Goal: Obtain resource: Obtain resource

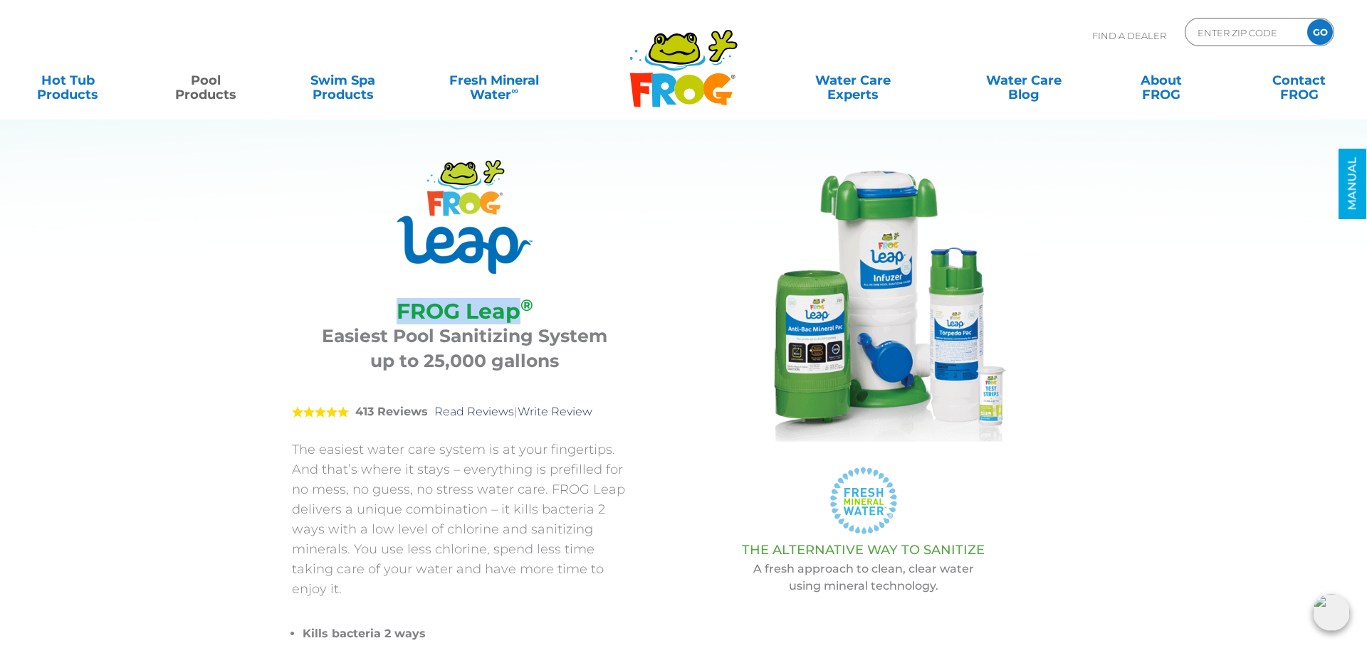
drag, startPoint x: 400, startPoint y: 307, endPoint x: 517, endPoint y: 310, distance: 117.5
click at [517, 310] on h2 "FROG Leap ®" at bounding box center [465, 311] width 310 height 25
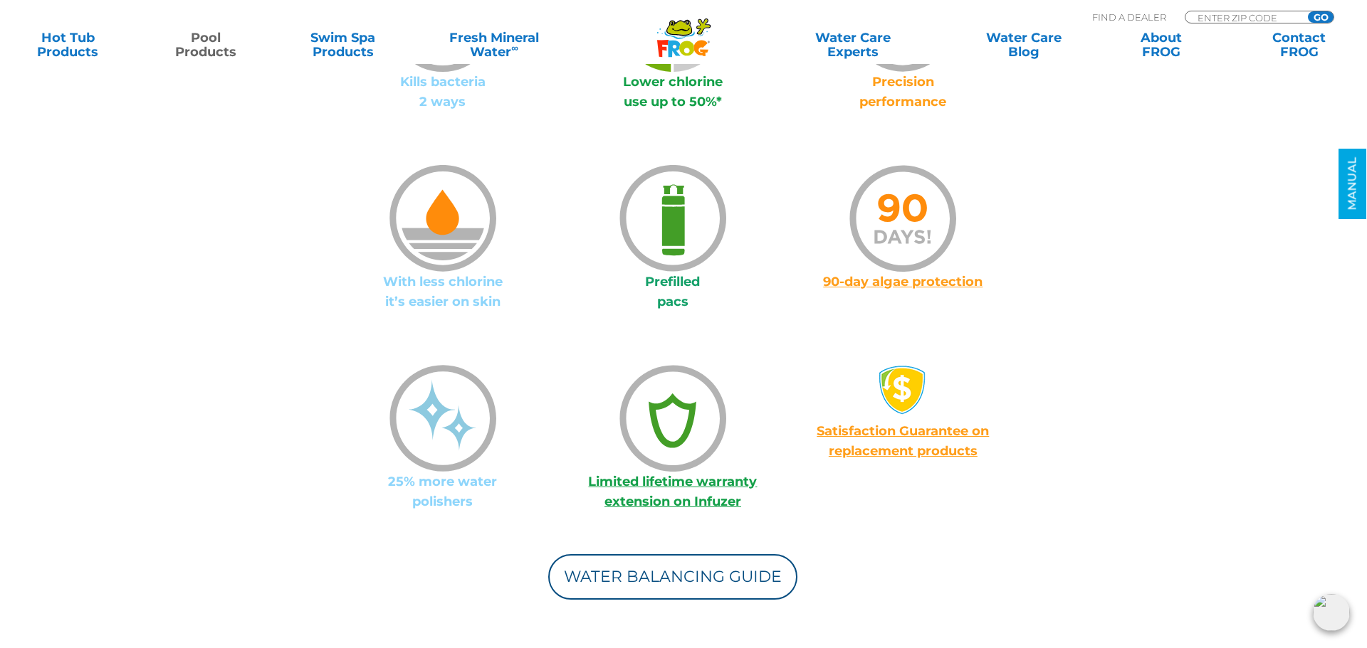
scroll to position [1187, 0]
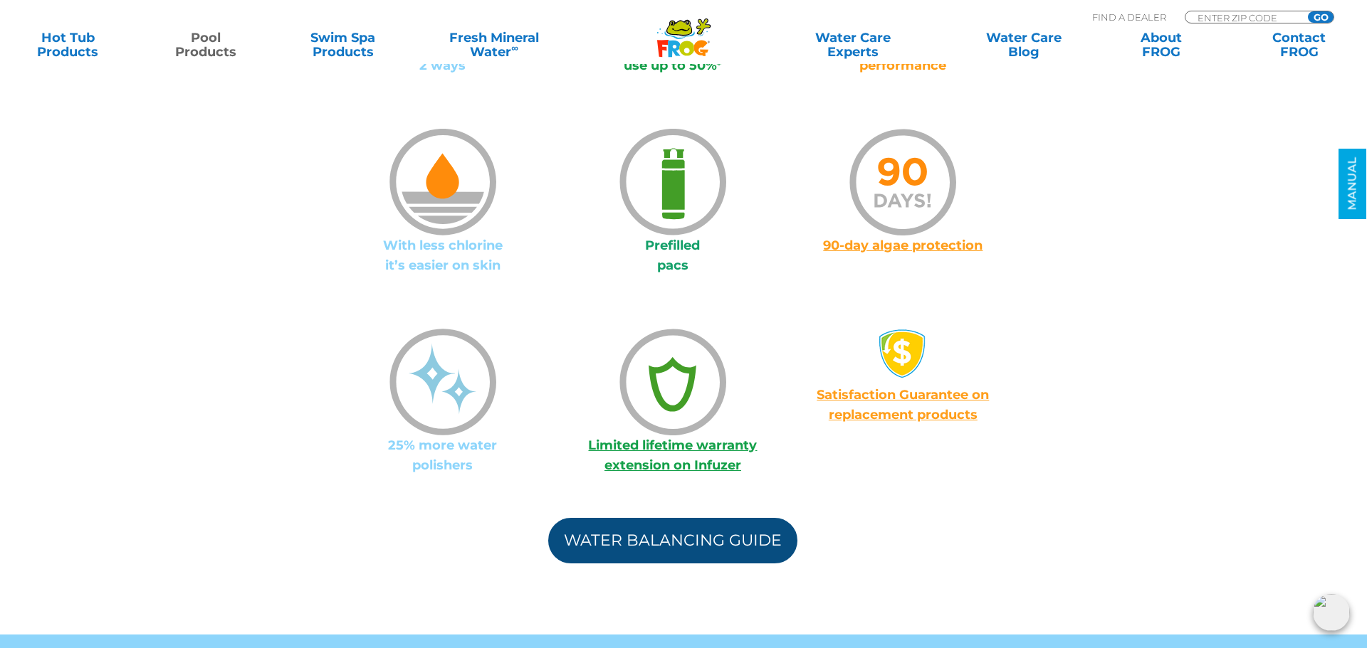
click at [707, 518] on link "Water Balancing Guide" at bounding box center [672, 541] width 249 height 46
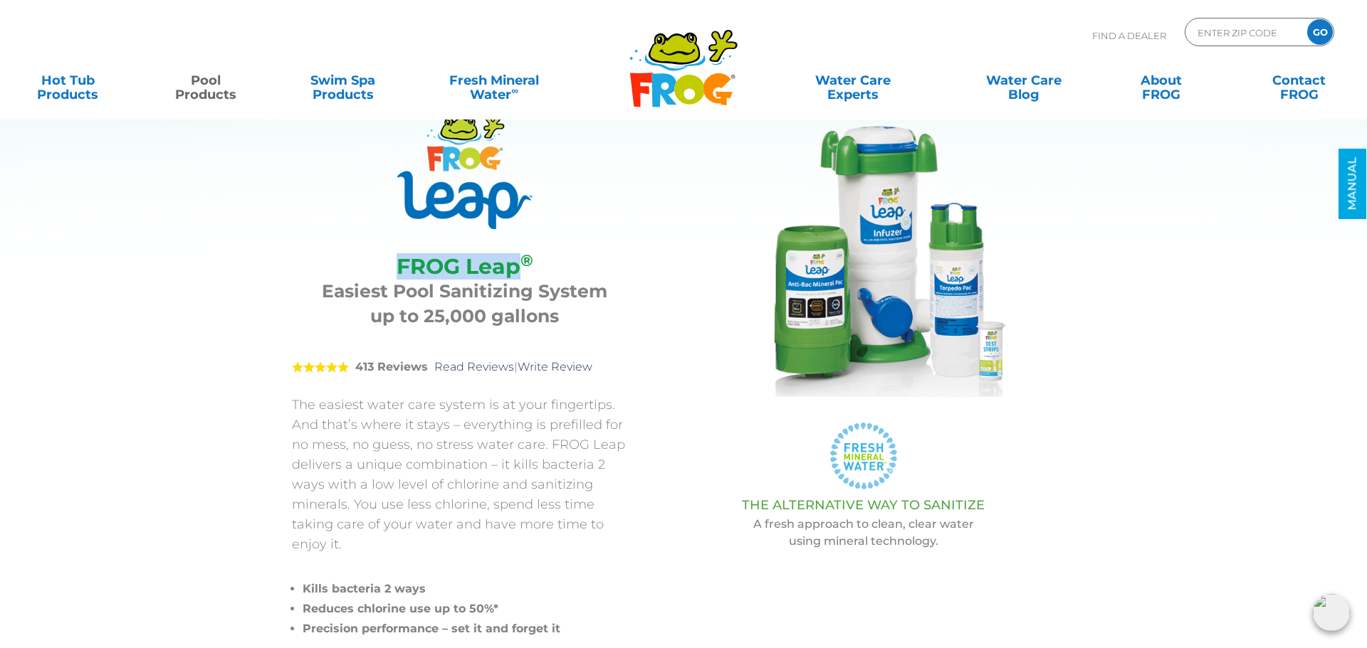
scroll to position [33, 0]
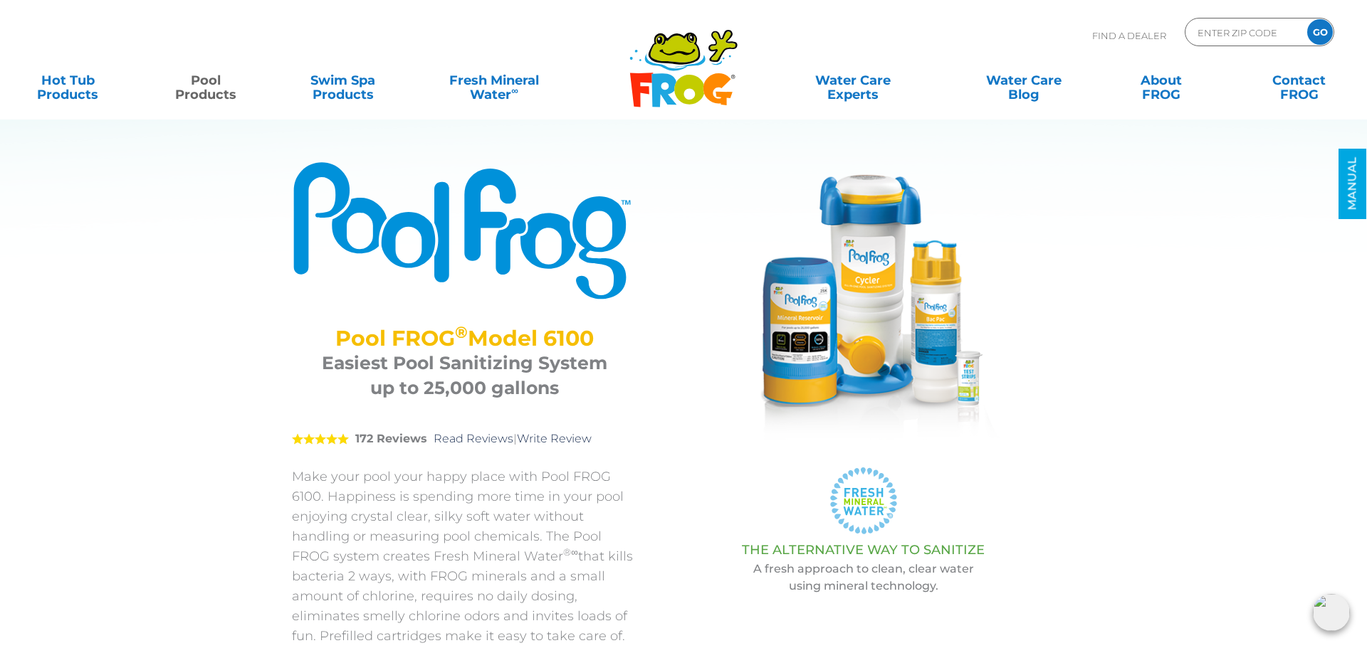
click at [799, 269] on img at bounding box center [863, 302] width 285 height 285
click at [799, 270] on img at bounding box center [863, 302] width 285 height 285
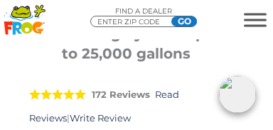
scroll to position [224, 0]
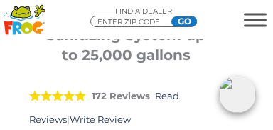
click at [160, 53] on h3 "Easiest Pool Sanitizing System up to 25,000 gallons" at bounding box center [125, 35] width 165 height 60
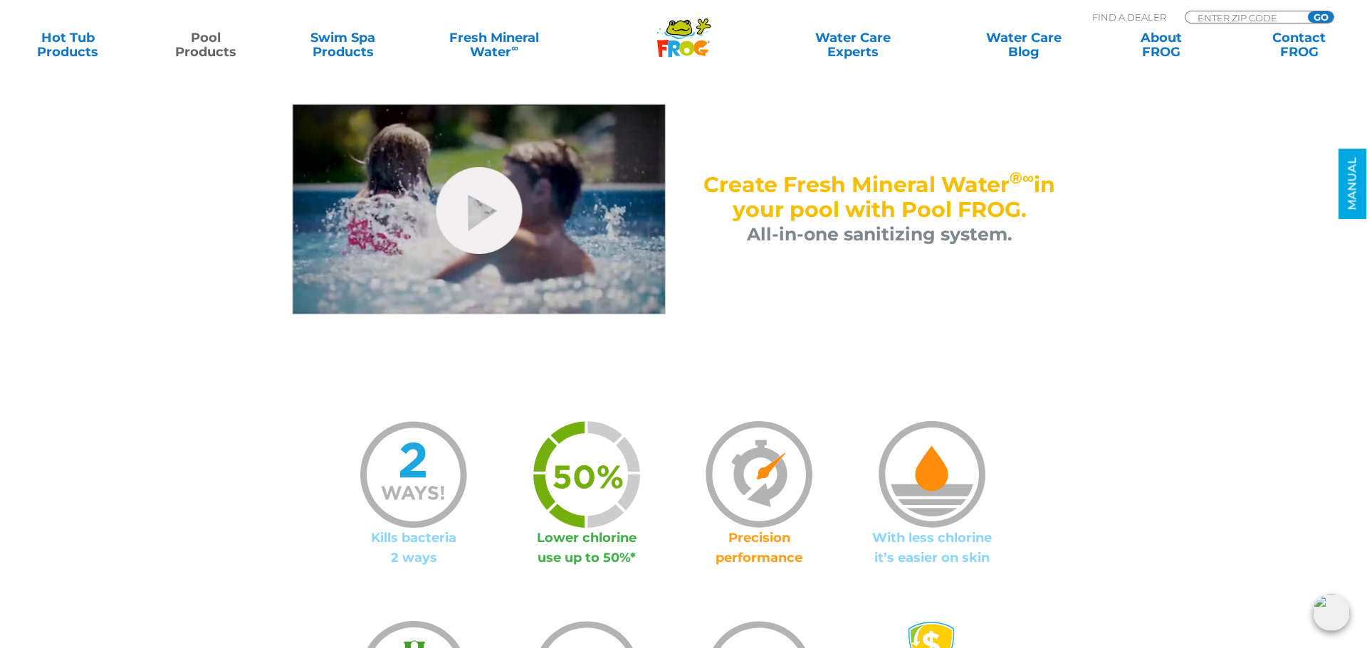
scroll to position [1004, 0]
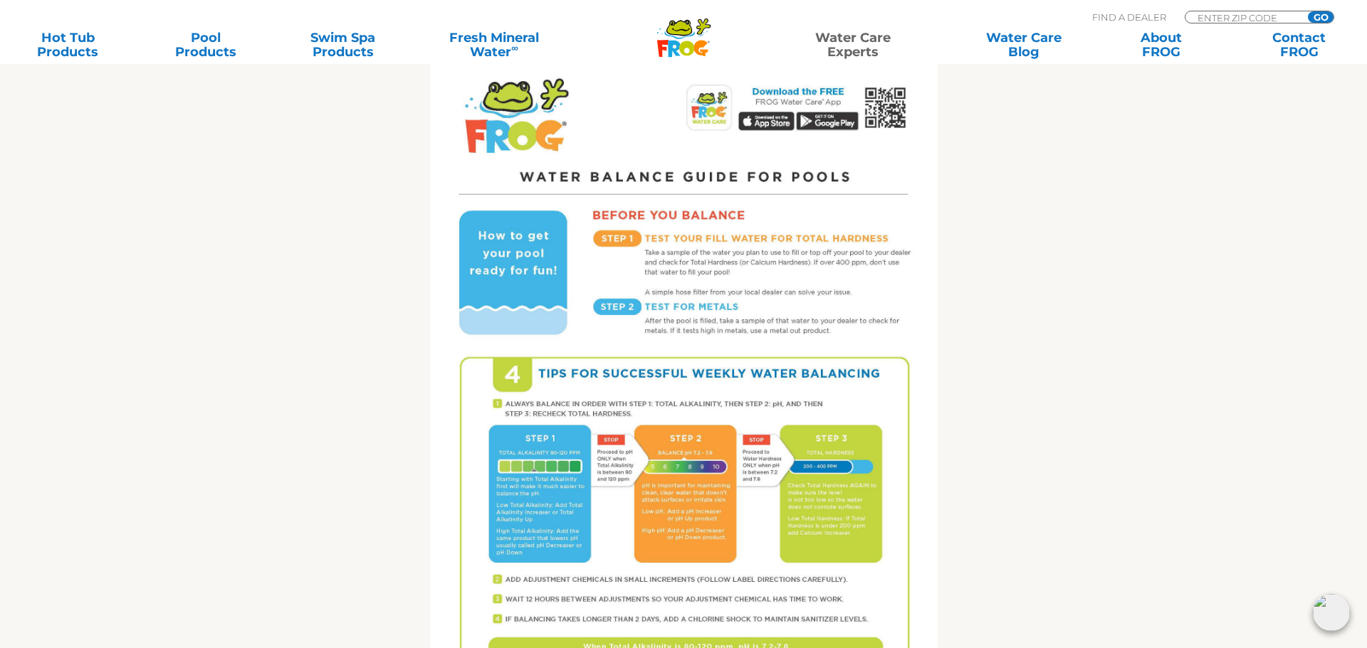
scroll to position [700, 0]
